Goal: Find specific page/section: Find specific page/section

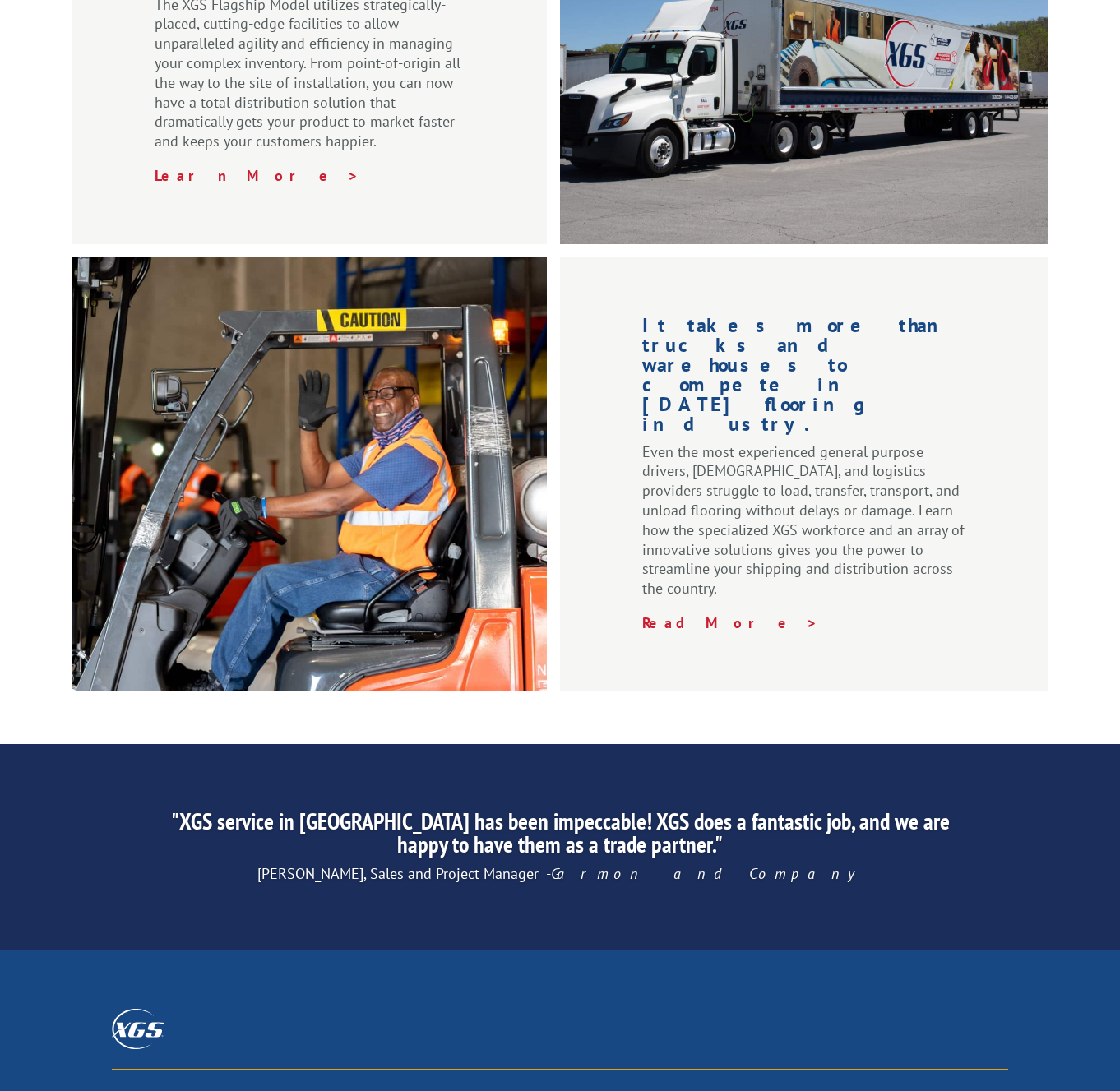
scroll to position [2156, 0]
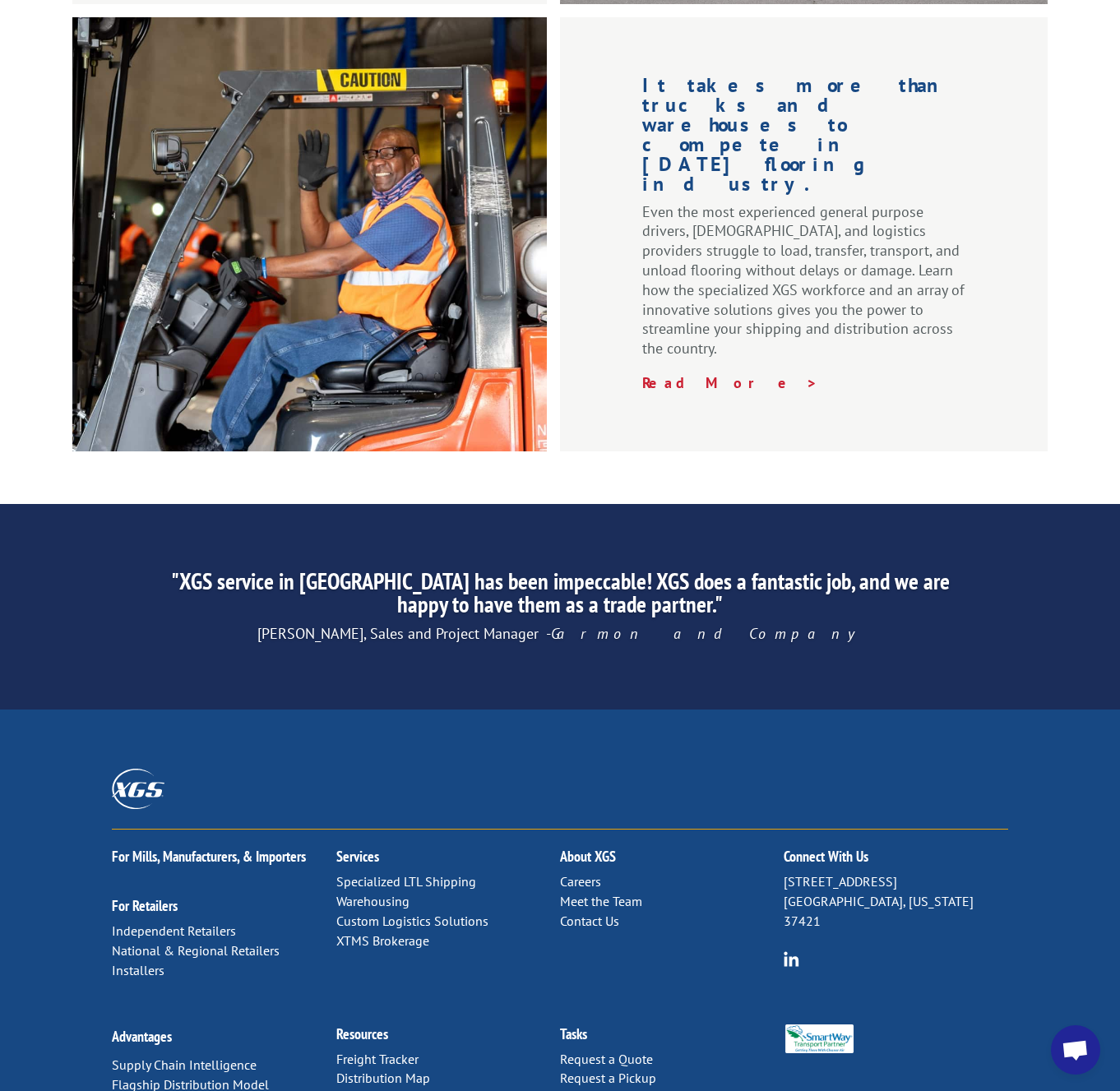
click at [571, 892] on link "Meet the Team" at bounding box center [601, 901] width 83 height 17
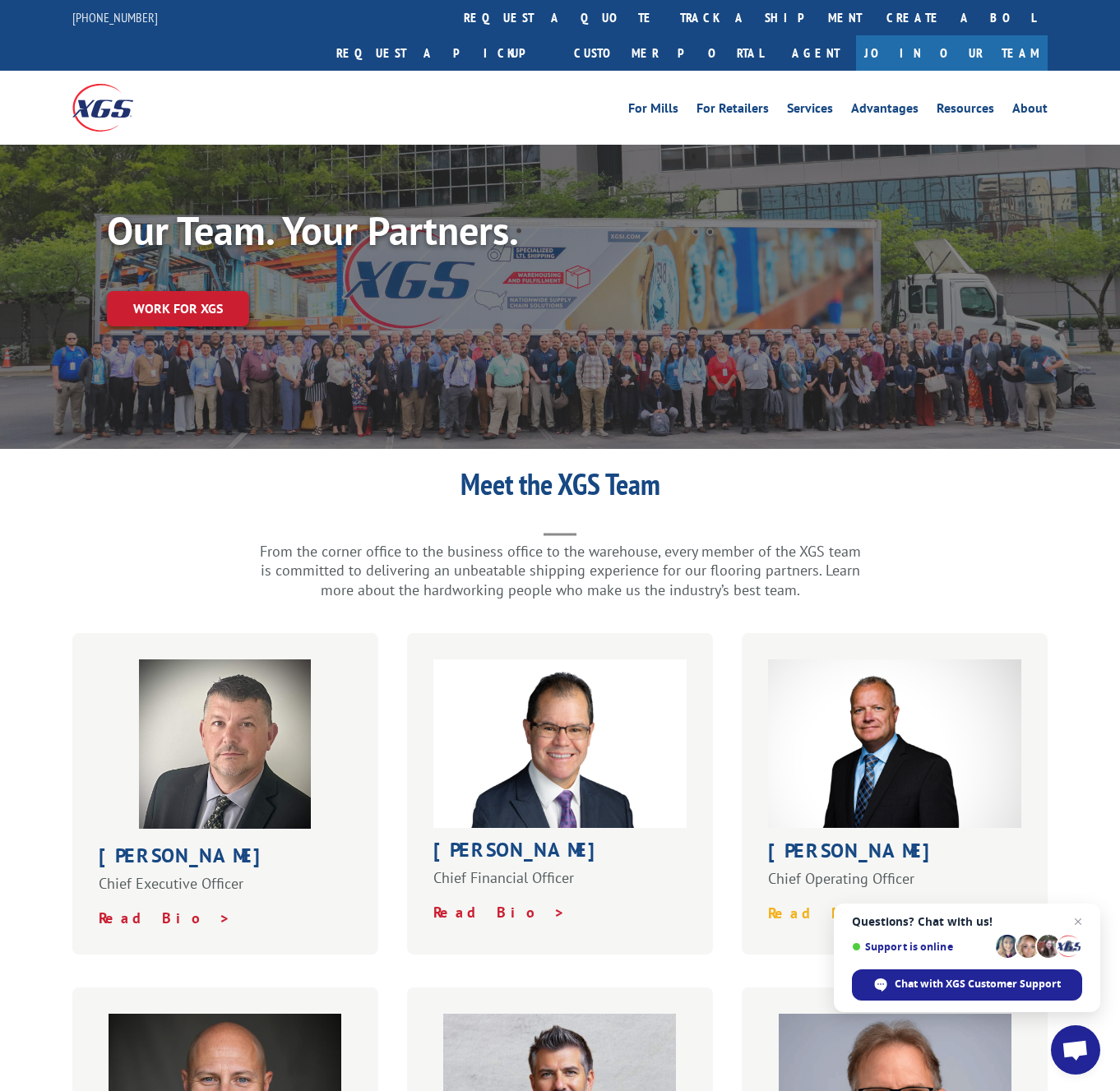
click at [812, 903] on strong "Read Bio >" at bounding box center [834, 913] width 133 height 19
